Goal: Task Accomplishment & Management: Use online tool/utility

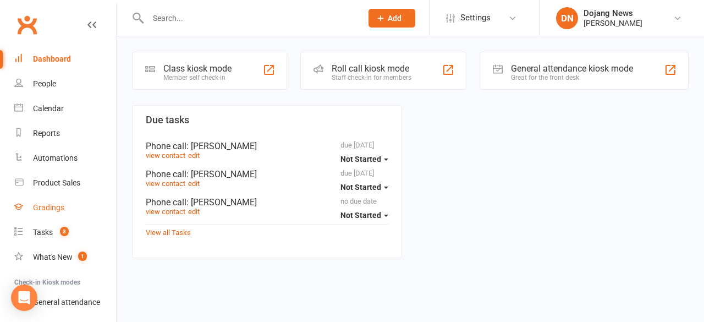
scroll to position [83, 0]
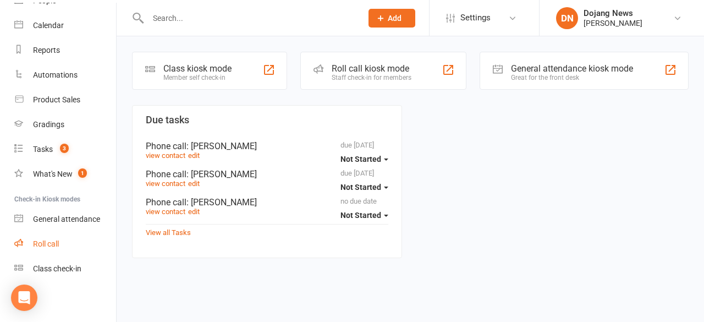
click at [71, 243] on link "Roll call" at bounding box center [65, 243] width 102 height 25
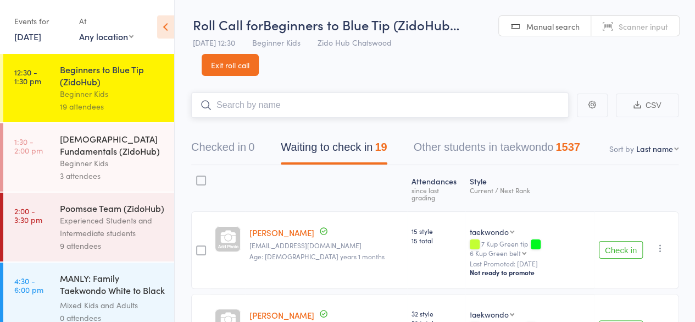
click at [268, 104] on input "search" at bounding box center [380, 104] width 378 height 25
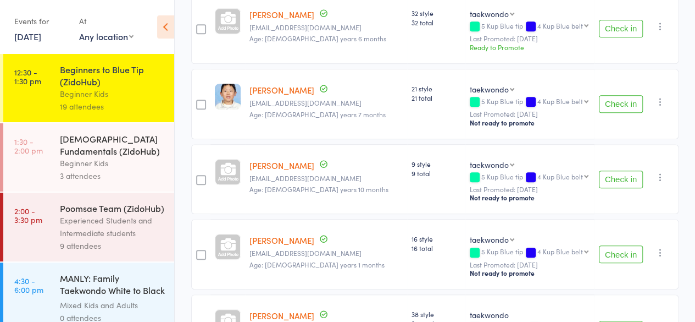
scroll to position [345, 0]
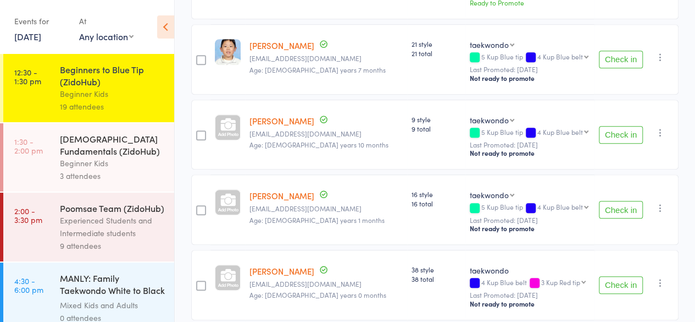
click at [622, 126] on button "Check in" at bounding box center [621, 135] width 44 height 18
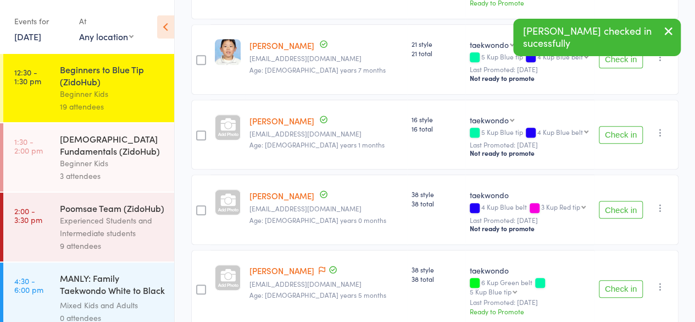
click at [622, 126] on button "Check in" at bounding box center [621, 135] width 44 height 18
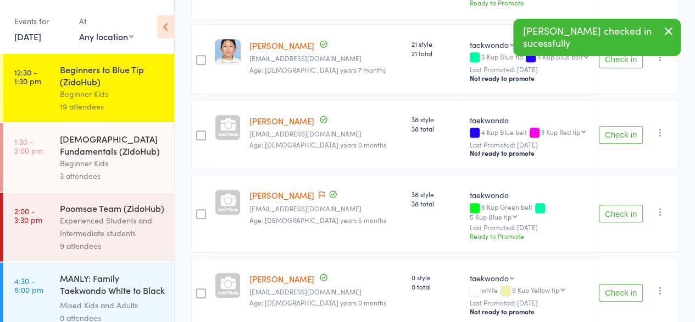
click at [622, 126] on button "Check in" at bounding box center [621, 135] width 44 height 18
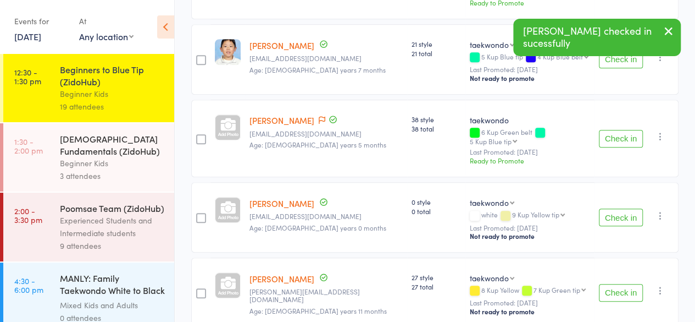
click at [622, 130] on button "Check in" at bounding box center [621, 139] width 44 height 18
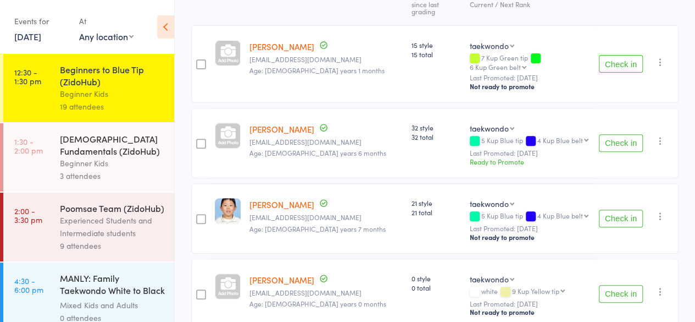
scroll to position [0, 0]
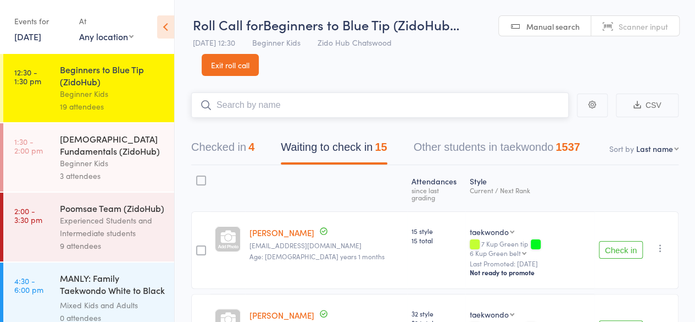
click at [363, 108] on input "search" at bounding box center [380, 104] width 378 height 25
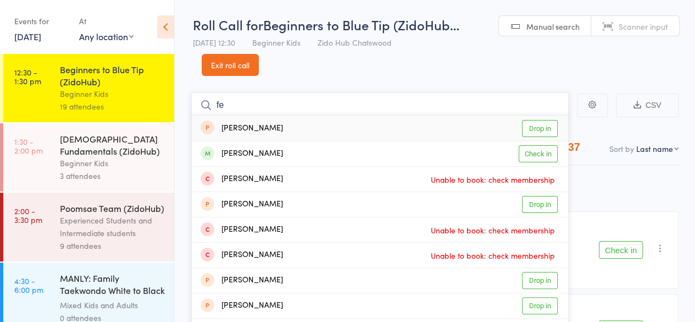
type input "f"
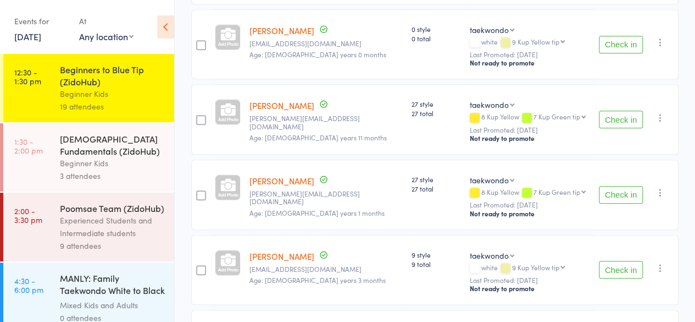
scroll to position [538, 0]
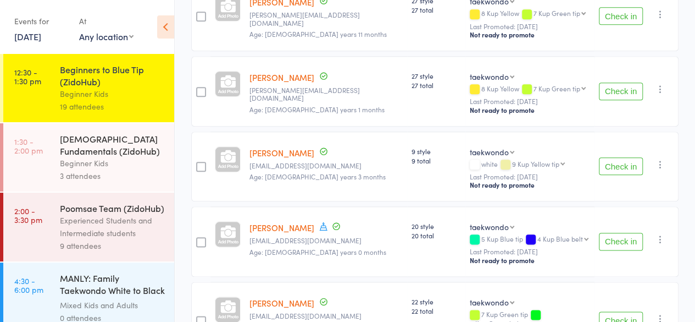
click at [617, 157] on button "Check in" at bounding box center [621, 166] width 44 height 18
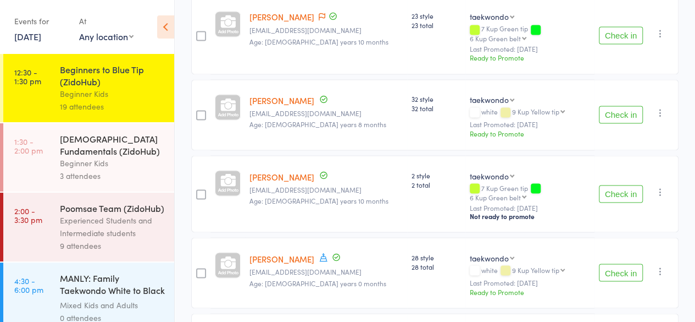
scroll to position [968, 0]
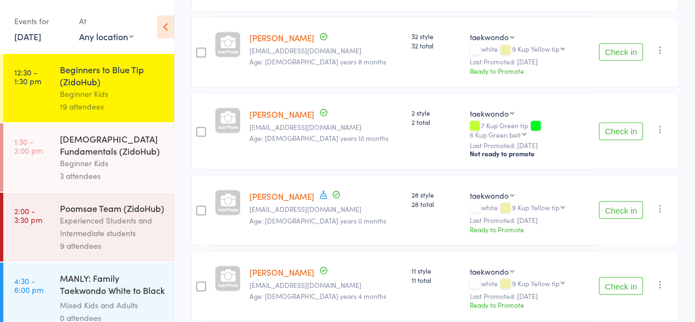
click at [617, 276] on button "Check in" at bounding box center [621, 285] width 44 height 18
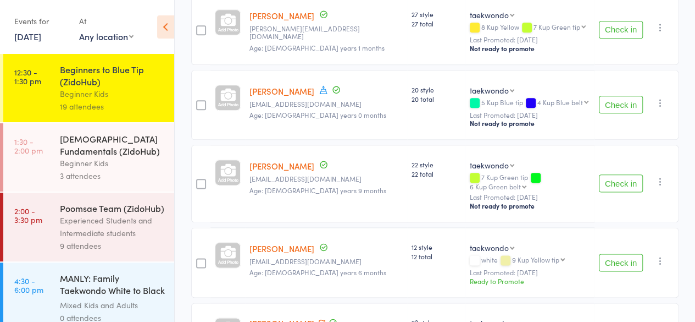
scroll to position [702, 0]
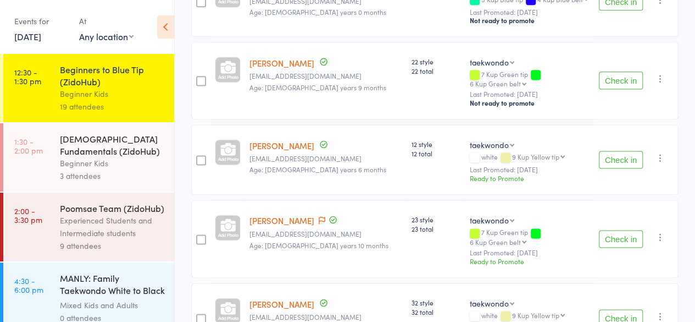
click at [625, 230] on button "Check in" at bounding box center [621, 239] width 44 height 18
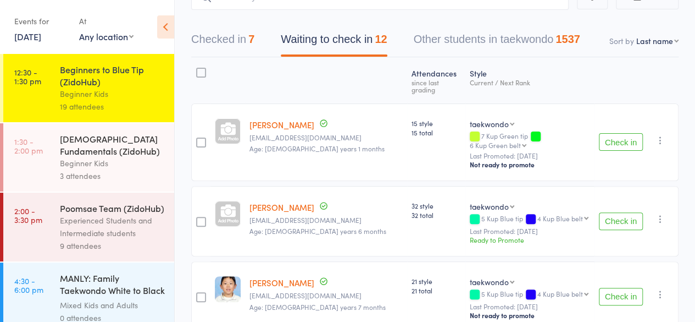
scroll to position [107, 0]
click at [619, 213] on button "Check in" at bounding box center [621, 222] width 44 height 18
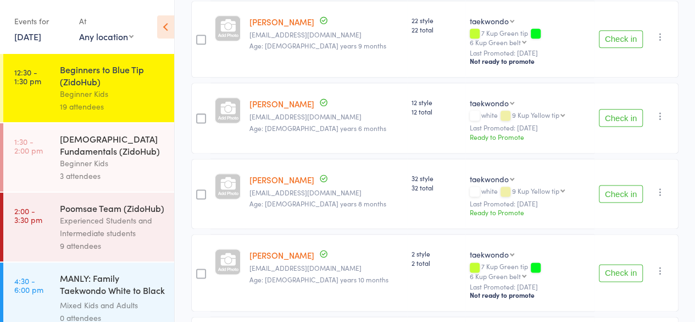
scroll to position [745, 0]
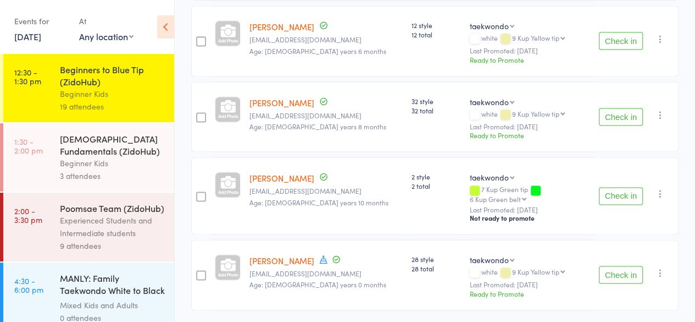
click at [605, 265] on button "Check in" at bounding box center [621, 274] width 44 height 18
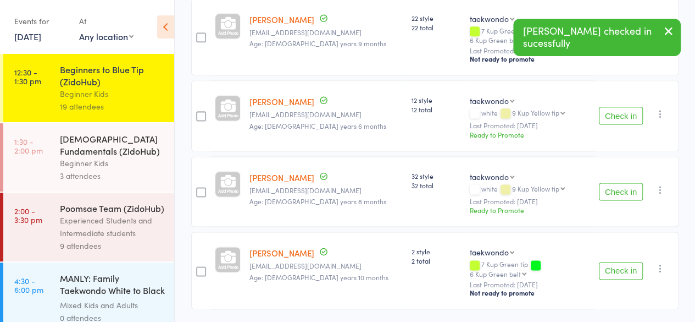
click at [618, 262] on button "Check in" at bounding box center [621, 271] width 44 height 18
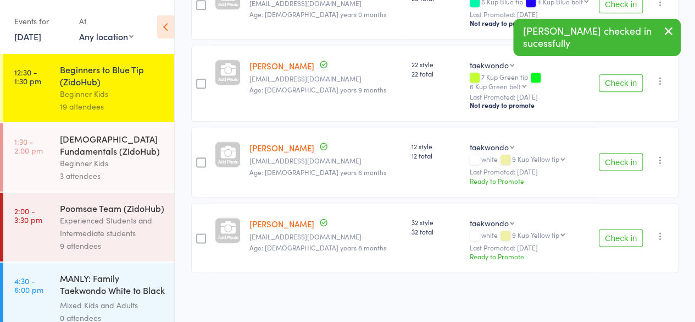
scroll to position [596, 0]
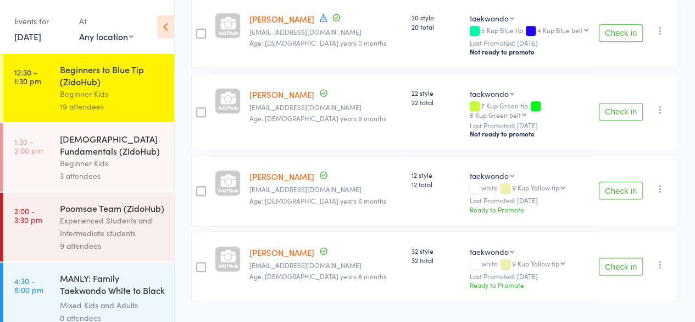
click at [606, 257] on button "Check in" at bounding box center [621, 266] width 44 height 18
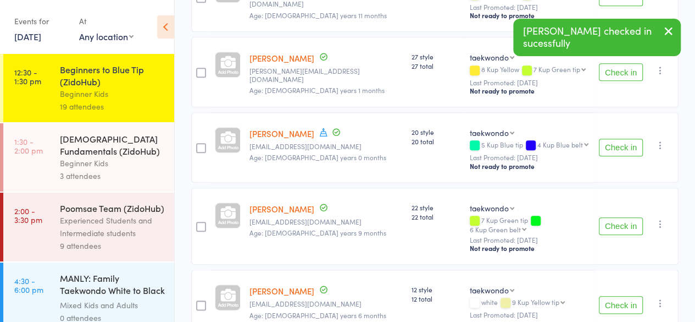
scroll to position [481, 0]
click at [618, 139] on button "Check in" at bounding box center [621, 148] width 44 height 18
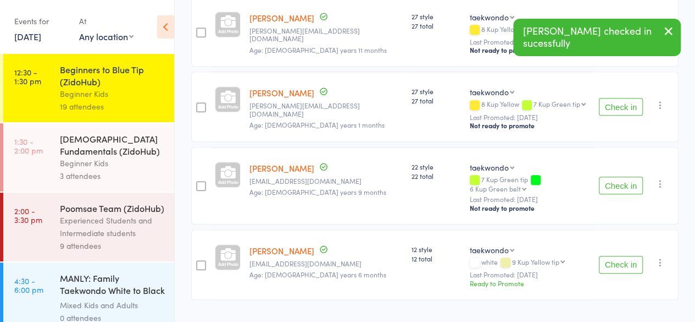
click at [613, 176] on button "Check in" at bounding box center [621, 185] width 44 height 18
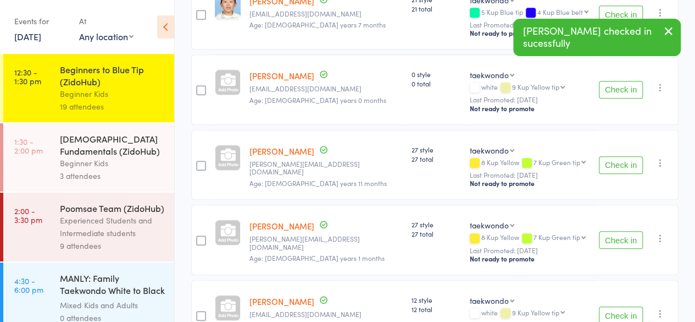
scroll to position [313, 0]
click at [617, 231] on button "Check in" at bounding box center [621, 240] width 44 height 18
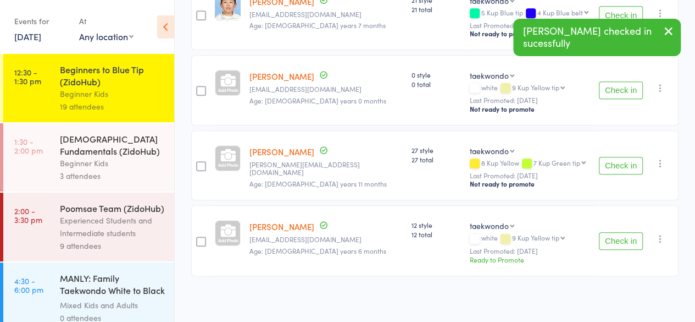
scroll to position [298, 0]
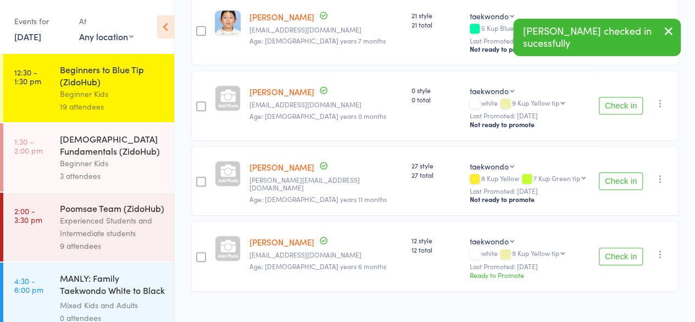
click at [623, 172] on button "Check in" at bounding box center [621, 181] width 44 height 18
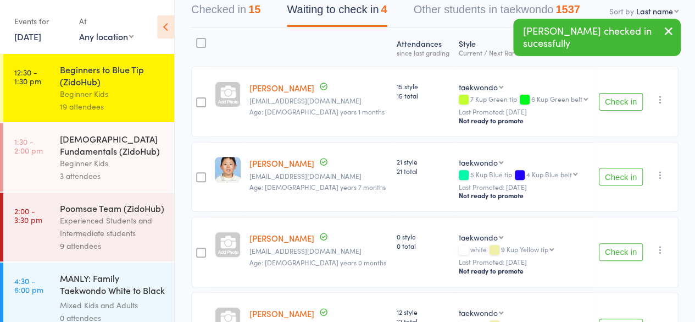
scroll to position [135, 0]
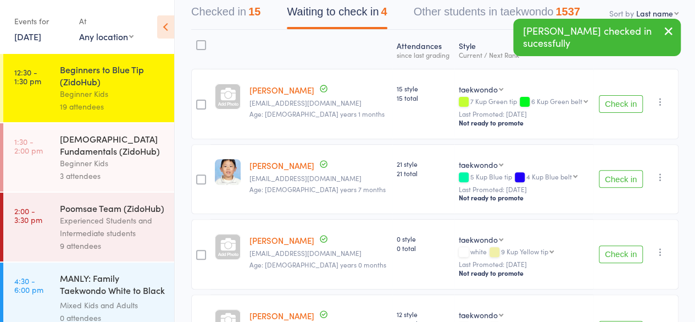
click at [612, 175] on button "Check in" at bounding box center [621, 179] width 44 height 18
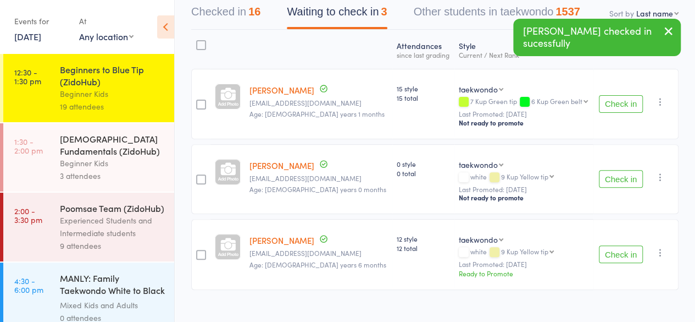
click at [628, 98] on button "Check in" at bounding box center [621, 104] width 44 height 18
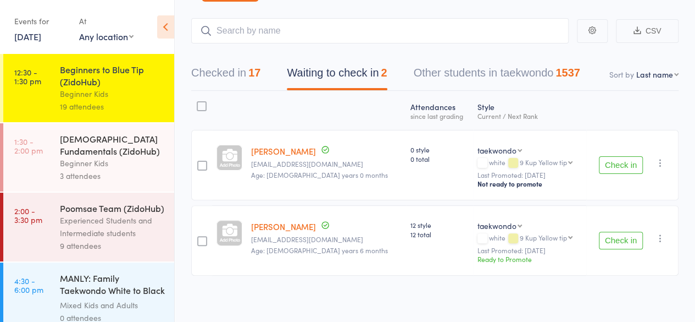
click at [615, 240] on button "Check in" at bounding box center [621, 240] width 44 height 18
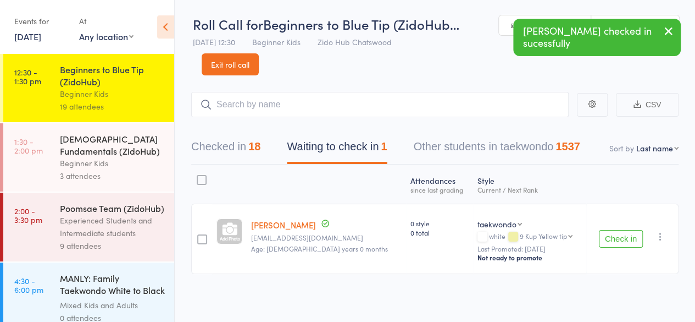
click at [241, 146] on button "Checked in 18" at bounding box center [225, 149] width 69 height 29
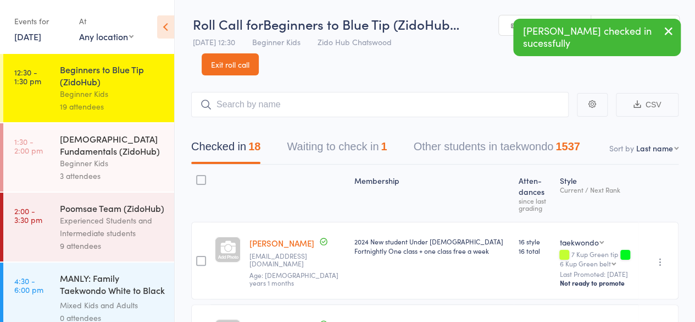
scroll to position [74, 0]
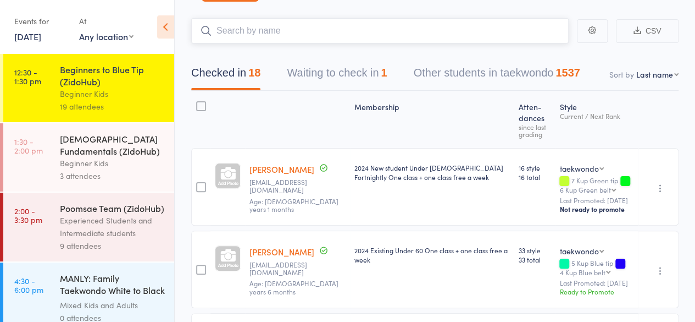
click at [270, 34] on input "search" at bounding box center [380, 30] width 378 height 25
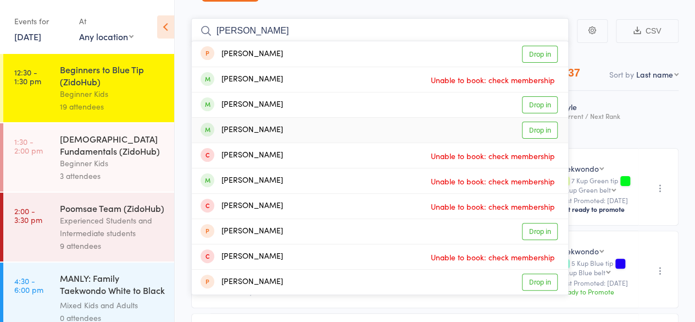
type input "ethan"
click at [529, 128] on link "Drop in" at bounding box center [540, 129] width 36 height 17
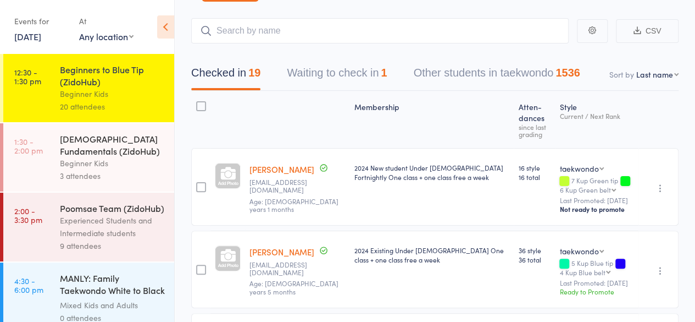
click at [123, 154] on div "4-6 year old Fundamentals (ZidoHub)" at bounding box center [112, 144] width 105 height 24
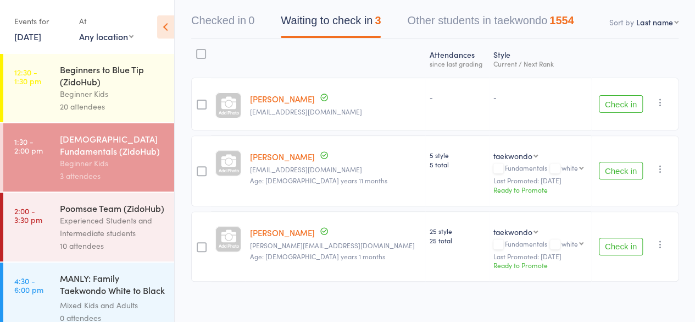
scroll to position [129, 0]
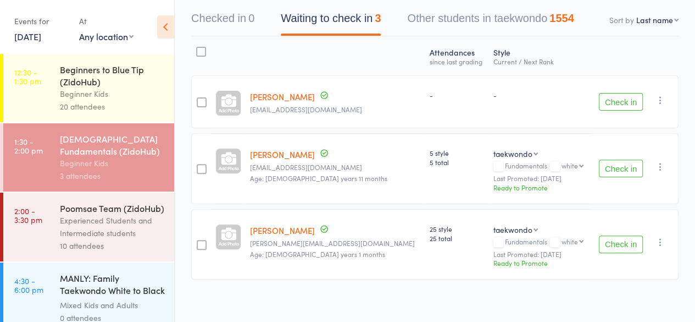
click at [107, 214] on div "Poomsae Team (ZidoHub)" at bounding box center [112, 208] width 105 height 12
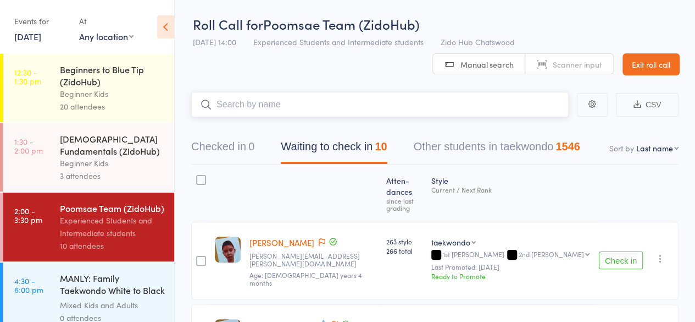
scroll to position [27, 0]
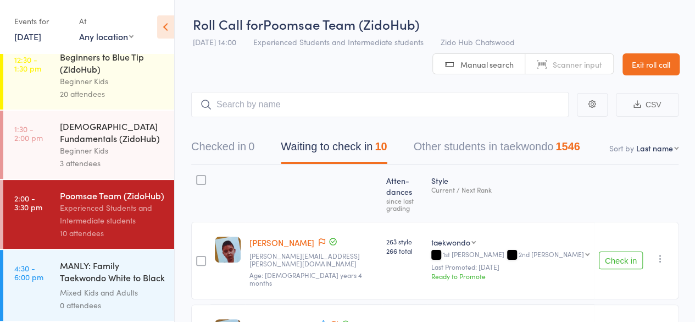
click at [102, 131] on div "4-6 year old Fundamentals (ZidoHub)" at bounding box center [112, 132] width 105 height 24
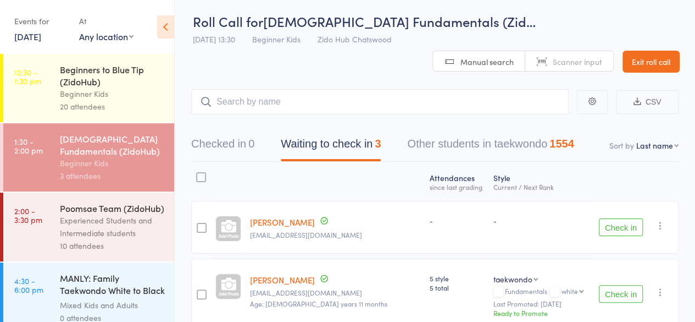
scroll to position [2, 0]
